Goal: Find specific page/section: Find specific page/section

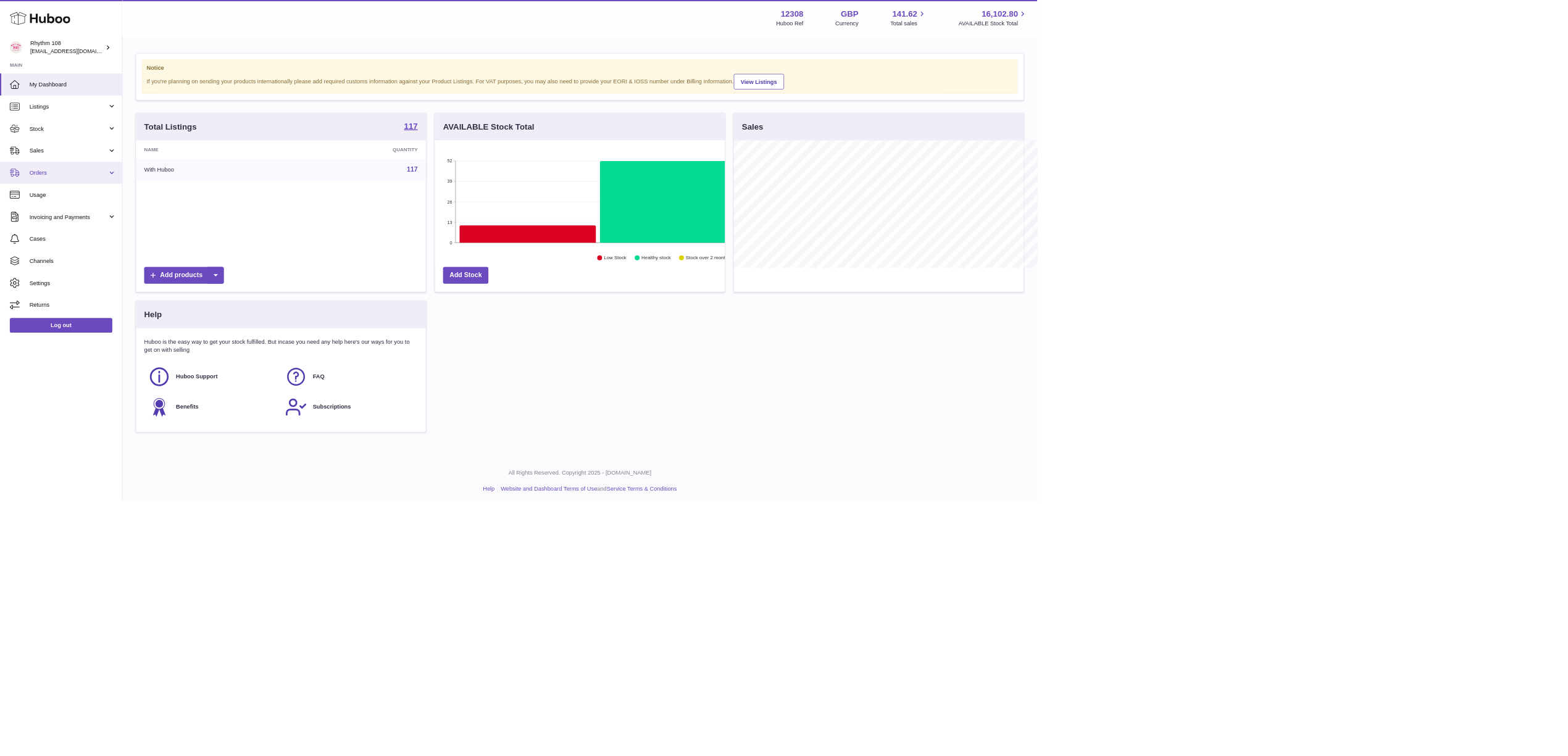
scroll to position [193, 438]
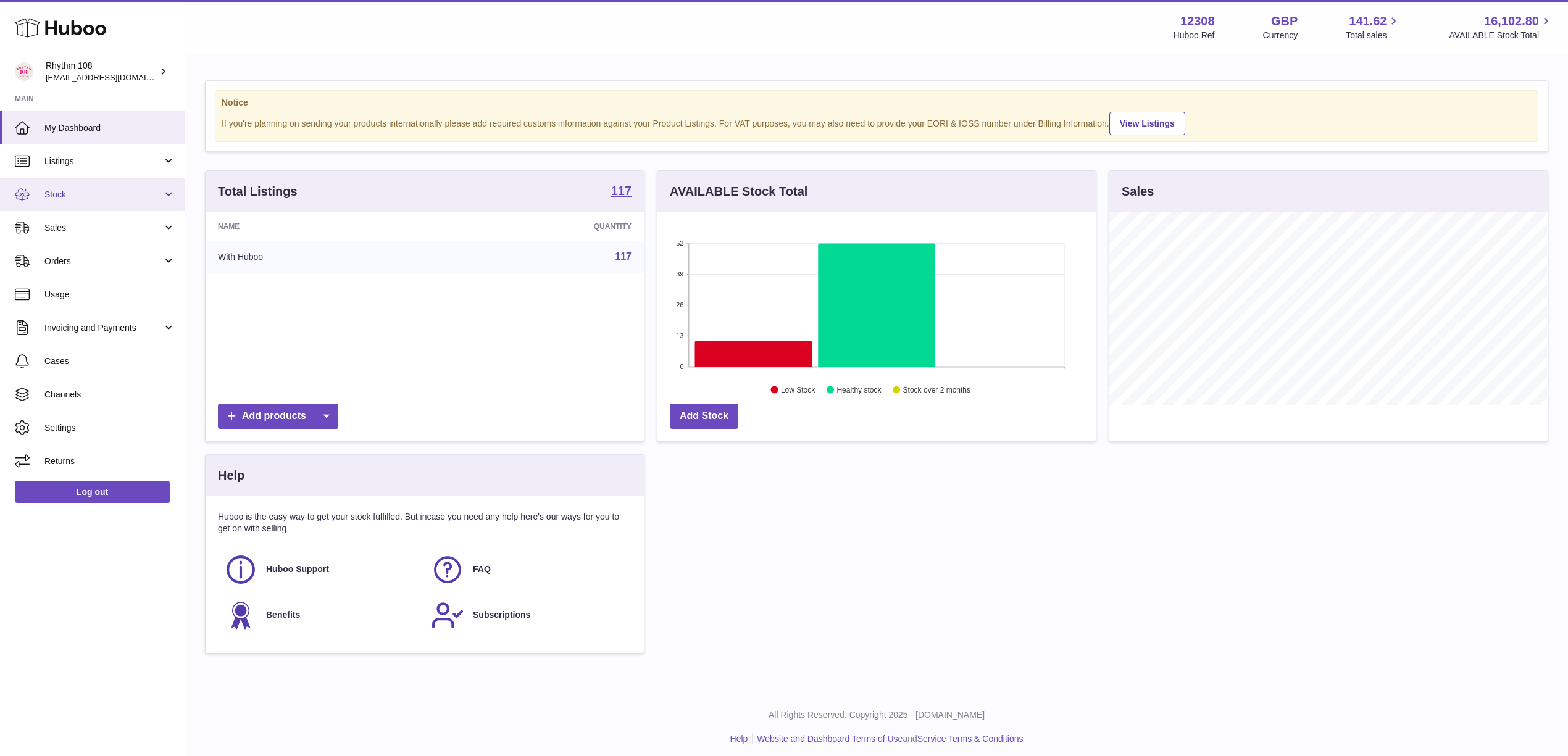
click at [52, 201] on link "Stock" at bounding box center [92, 194] width 184 height 33
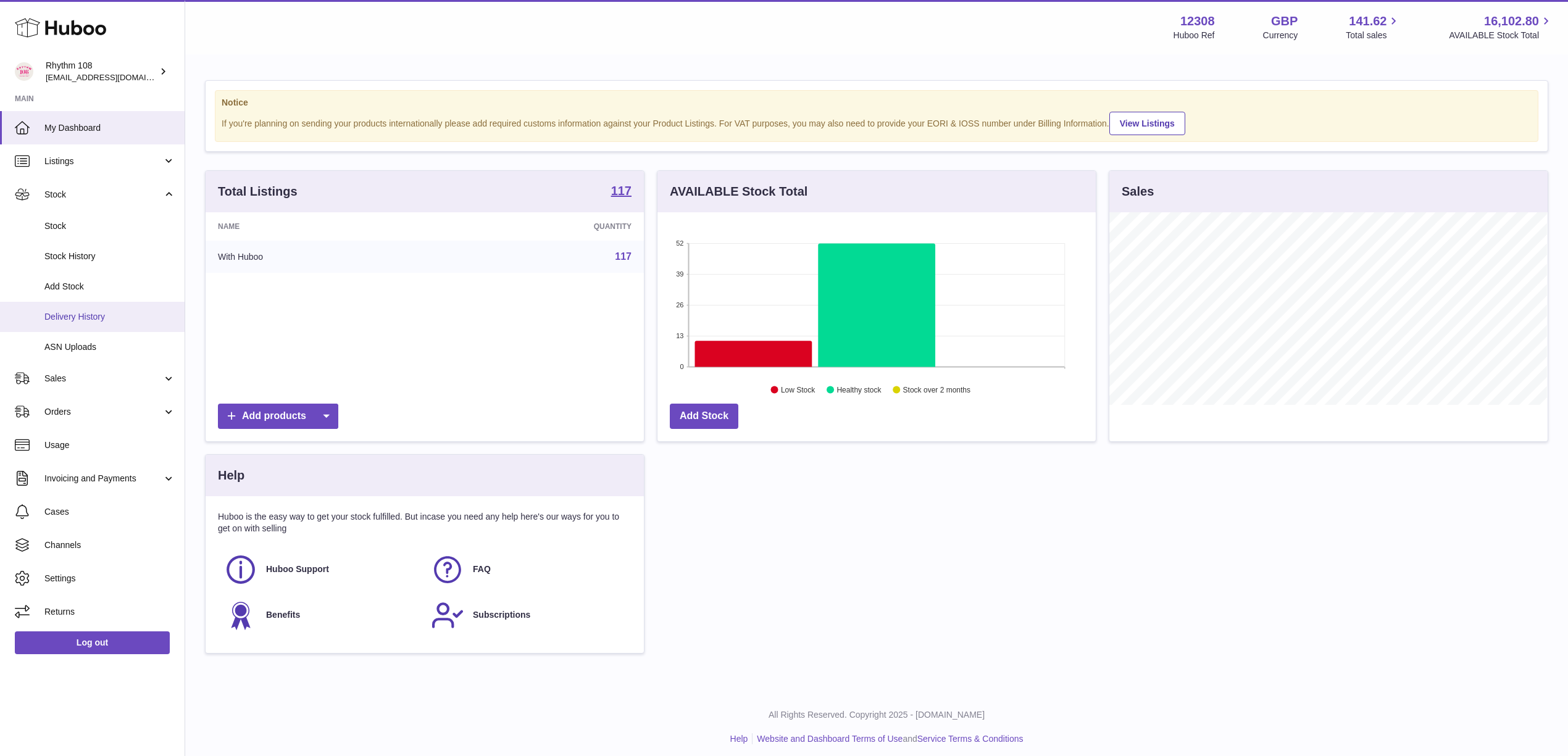
click at [87, 316] on span "Delivery History" at bounding box center [109, 317] width 131 height 12
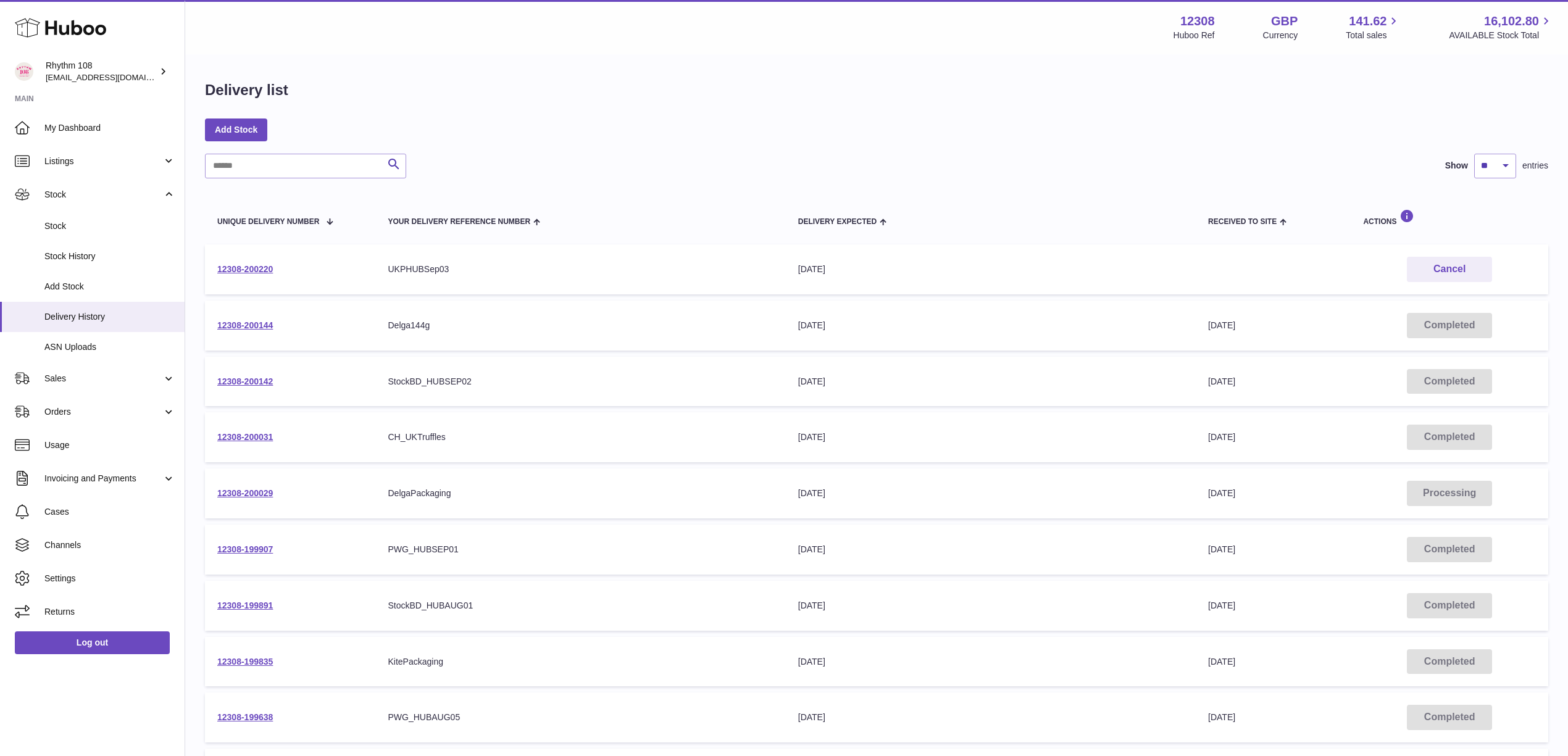
click at [493, 136] on div "Add Stock" at bounding box center [876, 129] width 1343 height 22
drag, startPoint x: 510, startPoint y: 129, endPoint x: 689, endPoint y: 147, distance: 179.9
click at [510, 129] on div "Add Stock" at bounding box center [876, 129] width 1343 height 22
click at [81, 162] on span "Listings" at bounding box center [103, 161] width 118 height 12
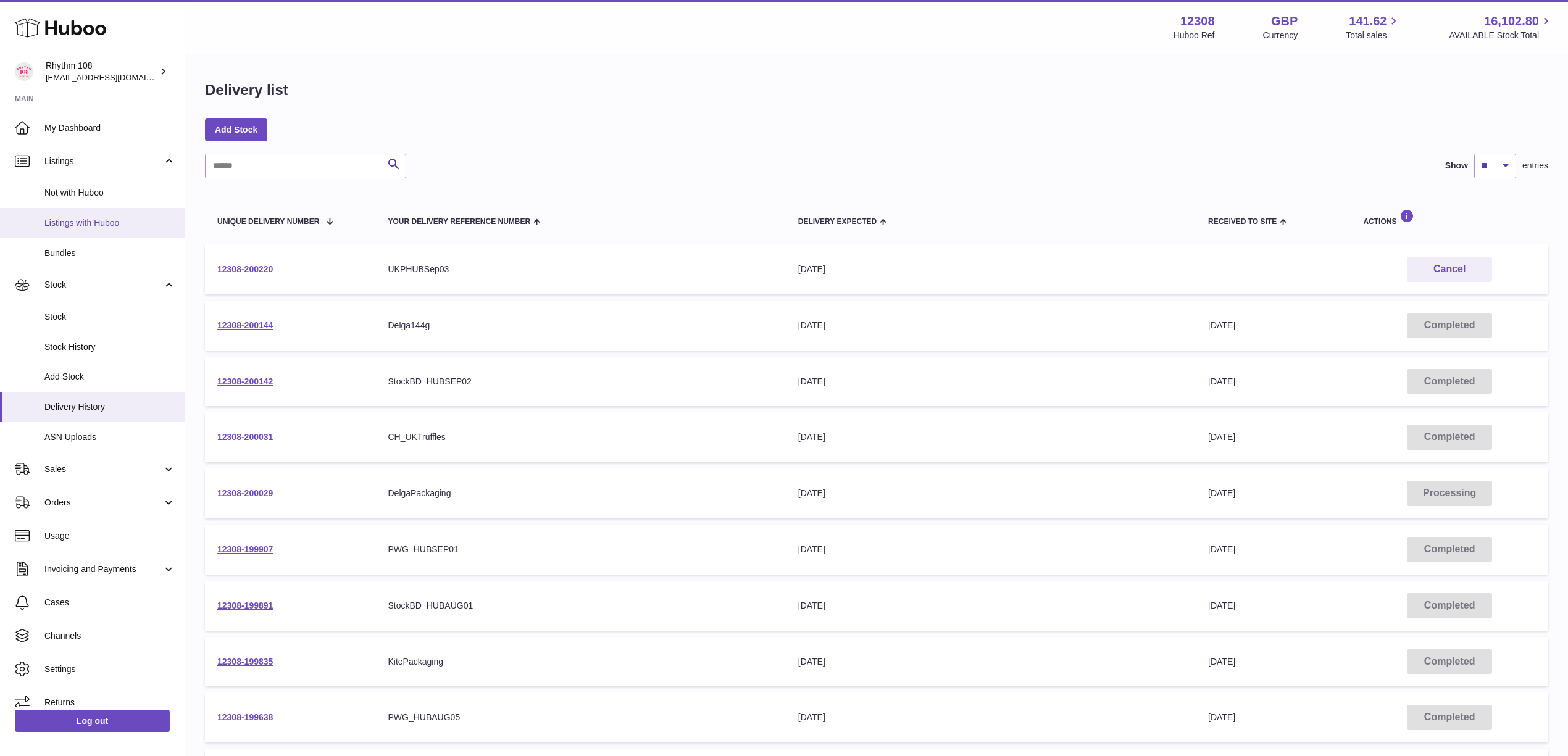
click at [83, 221] on span "Listings with Huboo" at bounding box center [109, 223] width 131 height 12
